Goal: Task Accomplishment & Management: Use online tool/utility

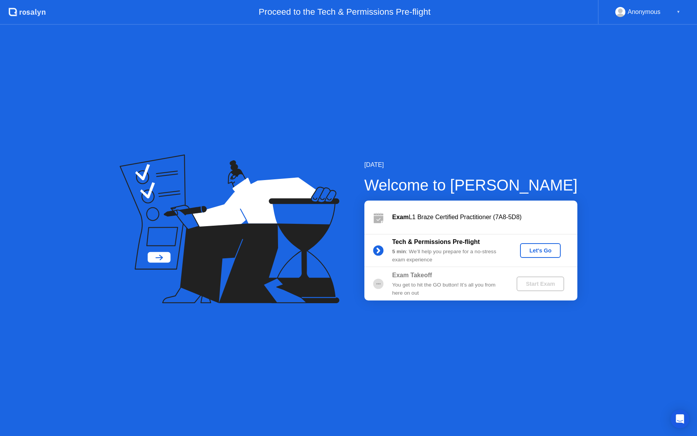
click at [533, 254] on div "Let's Go" at bounding box center [540, 250] width 34 height 6
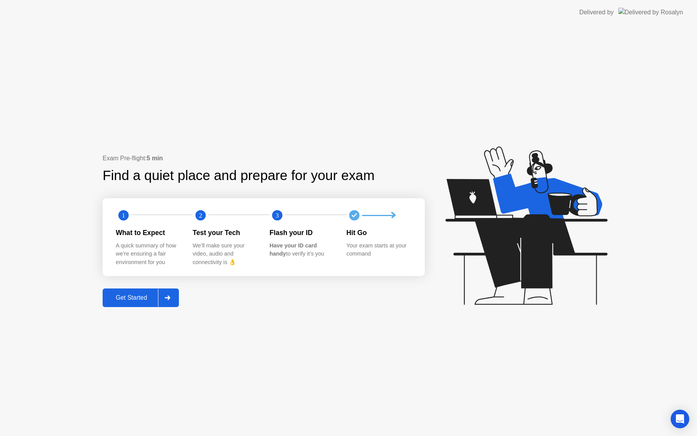
click at [122, 291] on button "Get Started" at bounding box center [141, 297] width 76 height 19
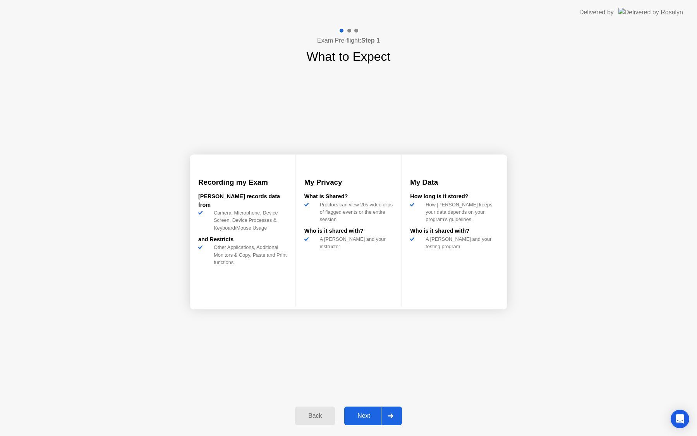
click at [366, 421] on button "Next" at bounding box center [373, 415] width 58 height 19
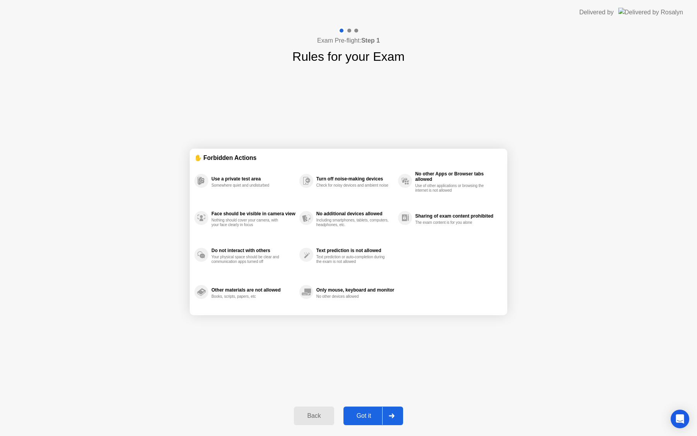
click at [372, 418] on div "Got it" at bounding box center [364, 415] width 36 height 7
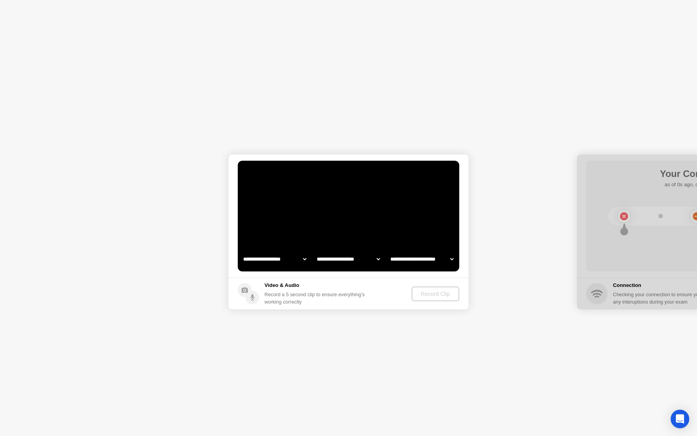
select select "**********"
select select "*******"
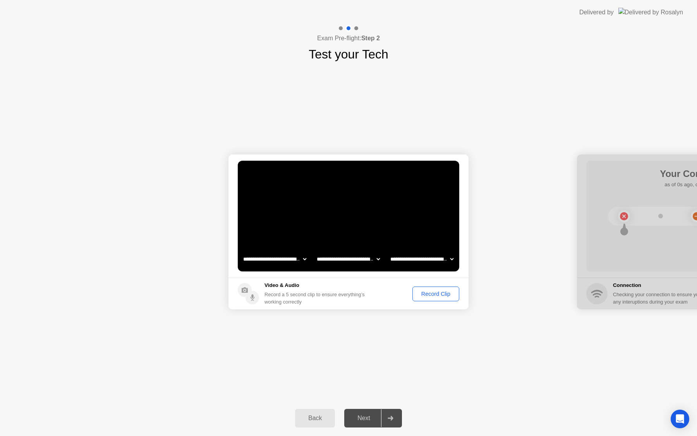
click at [368, 417] on div "Next" at bounding box center [363, 418] width 34 height 7
click at [434, 292] on div "Record Clip" at bounding box center [435, 294] width 41 height 6
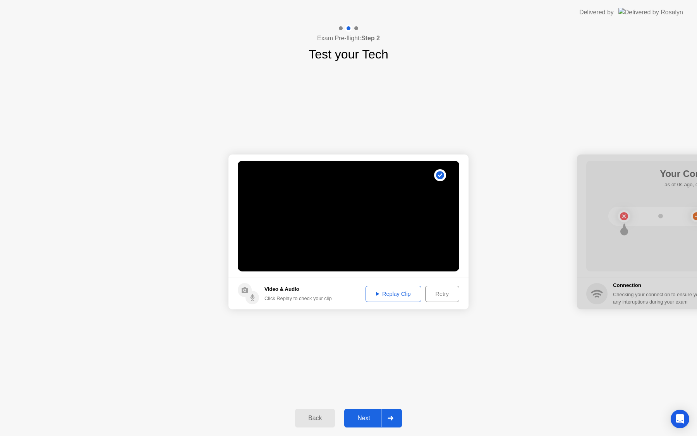
click at [372, 420] on div "Next" at bounding box center [363, 418] width 34 height 7
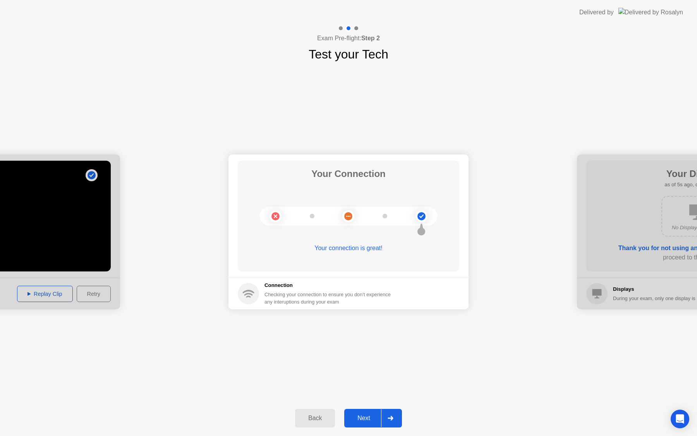
click at [364, 420] on div "Next" at bounding box center [363, 418] width 34 height 7
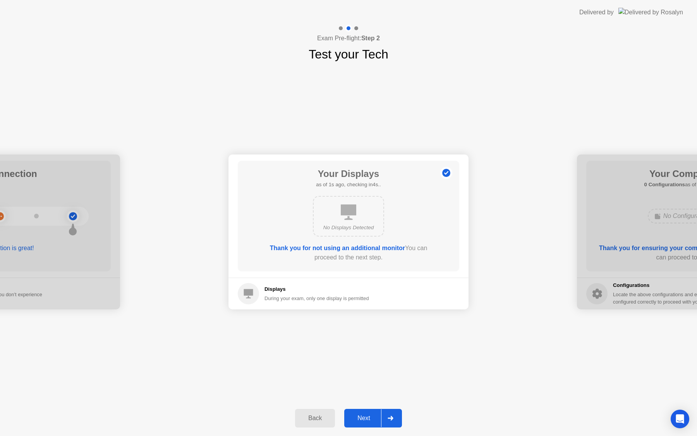
click at [365, 419] on div "Next" at bounding box center [363, 418] width 34 height 7
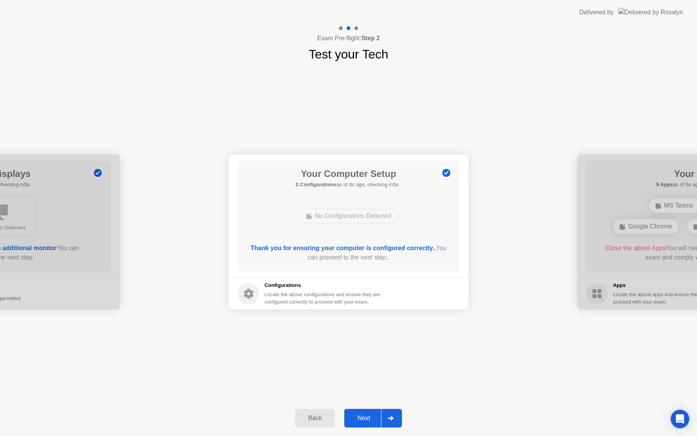
click at [363, 419] on div "Next" at bounding box center [363, 418] width 34 height 7
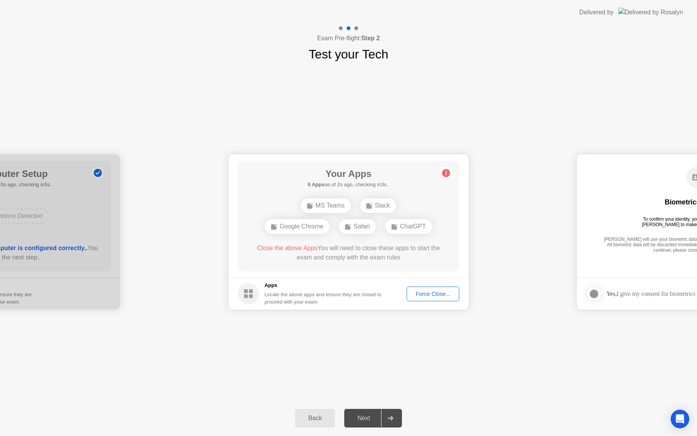
click at [423, 297] on div "Force Close..." at bounding box center [432, 294] width 47 height 6
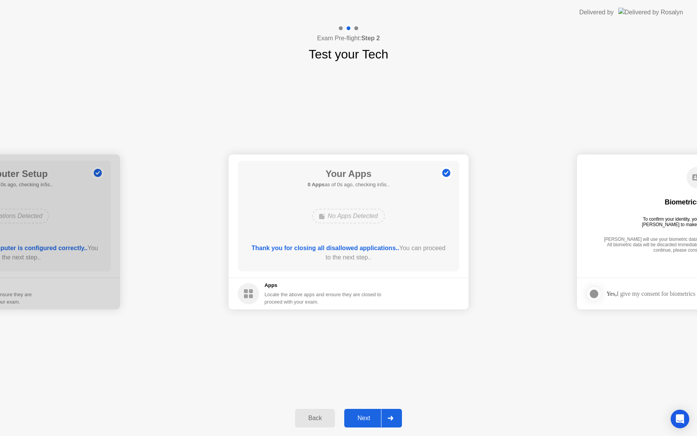
click at [366, 417] on div "Next" at bounding box center [363, 418] width 34 height 7
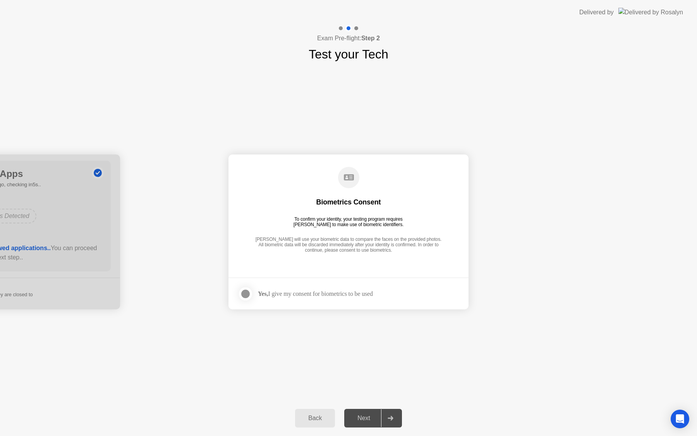
click at [281, 286] on div "Yes, I give my consent for biometrics to be used" at bounding box center [305, 293] width 135 height 15
click at [247, 293] on div at bounding box center [245, 293] width 9 height 9
click at [364, 424] on button "Next" at bounding box center [373, 418] width 58 height 19
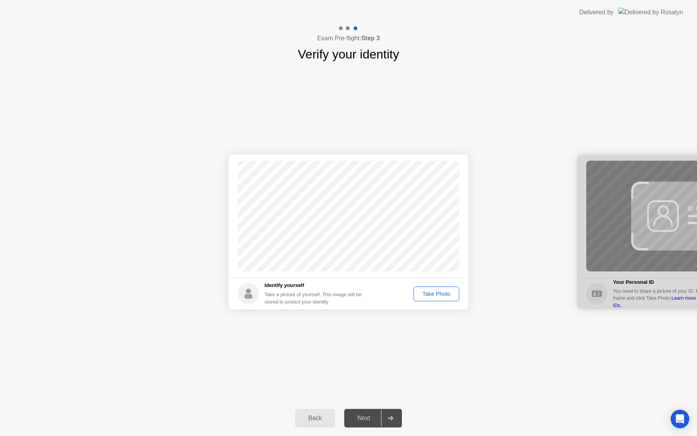
click at [431, 293] on div "Take Photo" at bounding box center [436, 294] width 40 height 6
click at [368, 423] on button "Next" at bounding box center [373, 418] width 58 height 19
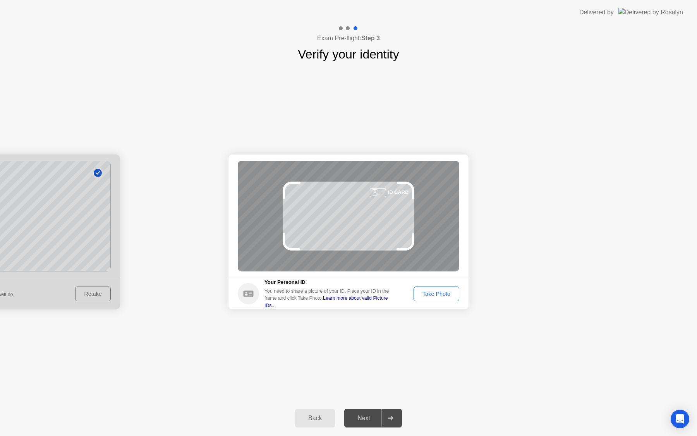
click at [432, 298] on button "Take Photo" at bounding box center [436, 293] width 46 height 15
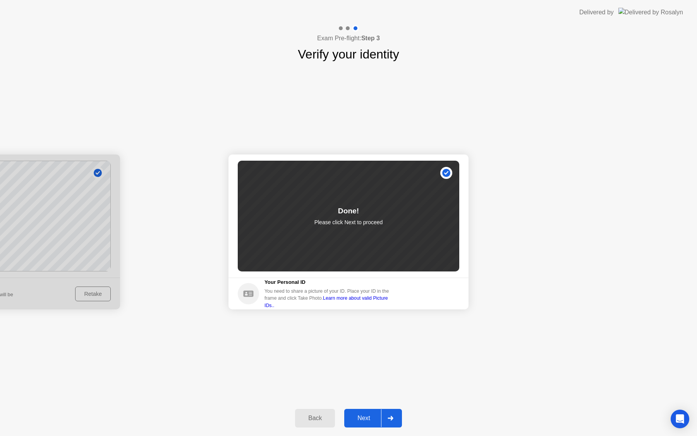
click at [366, 413] on button "Next" at bounding box center [373, 418] width 58 height 19
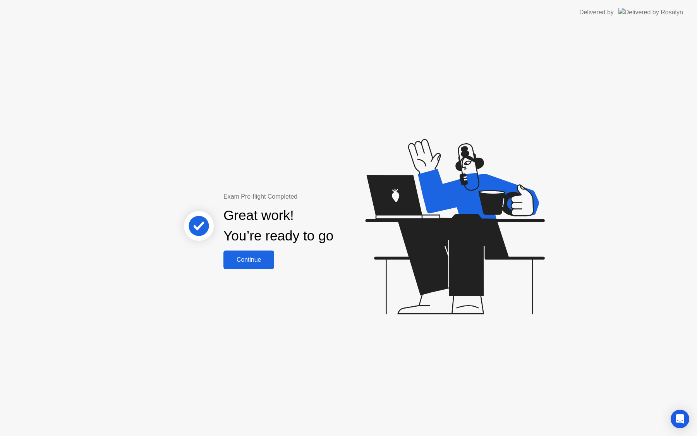
click at [231, 253] on button "Continue" at bounding box center [248, 259] width 51 height 19
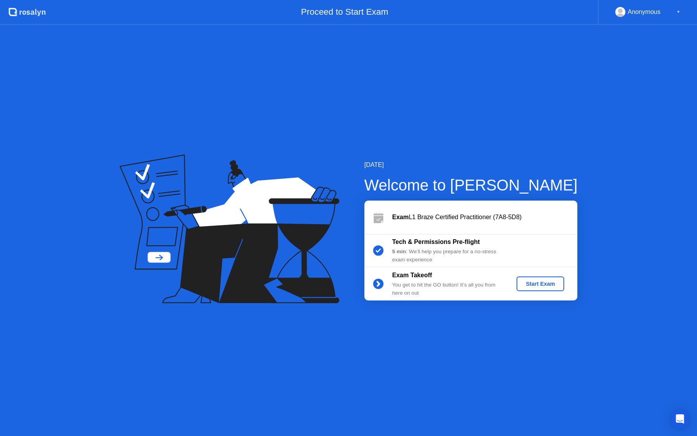
click at [525, 282] on div "Start Exam" at bounding box center [539, 284] width 41 height 6
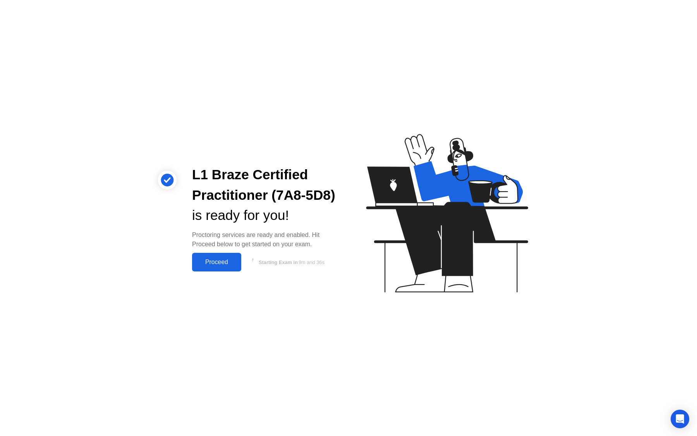
click at [215, 266] on div "Proceed" at bounding box center [216, 262] width 45 height 7
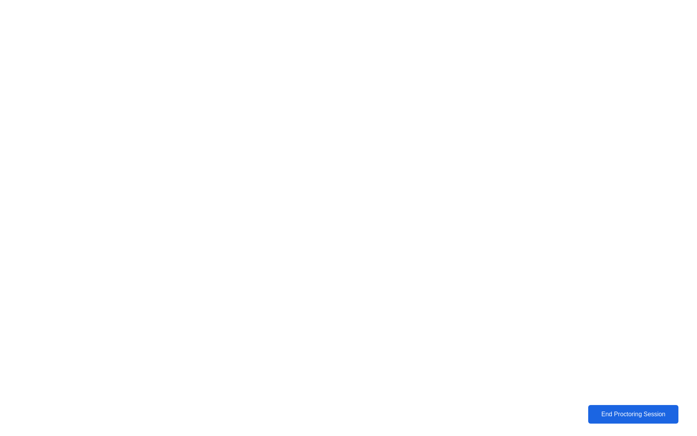
click at [597, 420] on button "End Proctoring Session" at bounding box center [633, 414] width 91 height 19
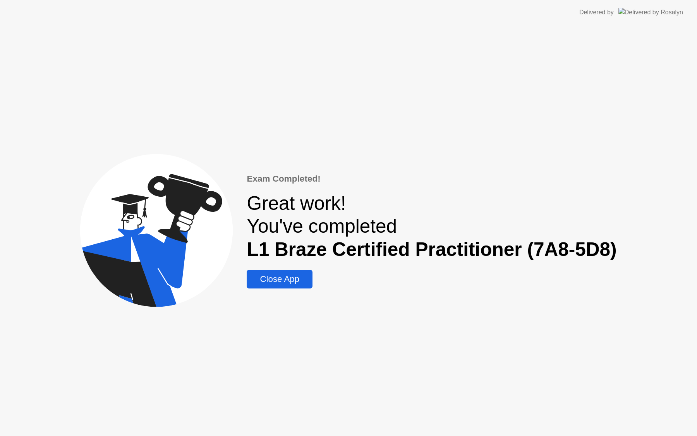
click at [278, 282] on div "Close App" at bounding box center [279, 279] width 61 height 10
